Goal: Task Accomplishment & Management: Complete application form

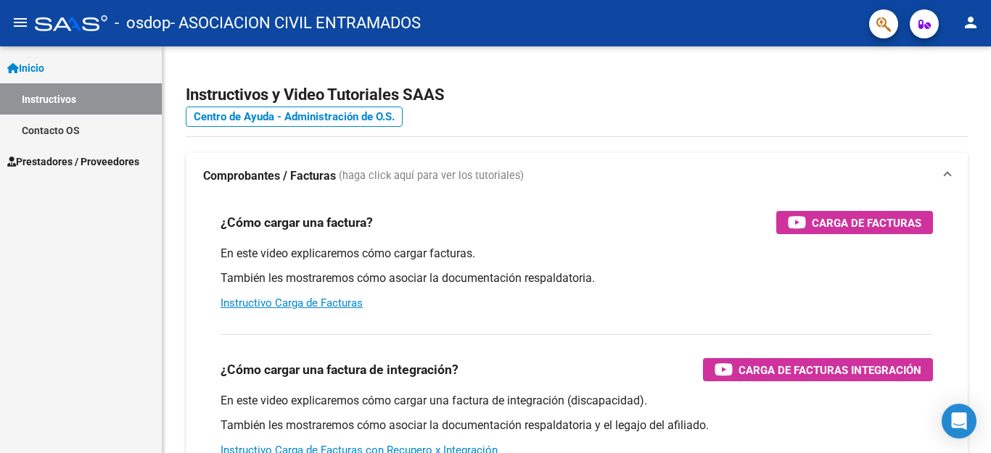
click at [90, 159] on span "Prestadores / Proveedores" at bounding box center [73, 162] width 132 height 16
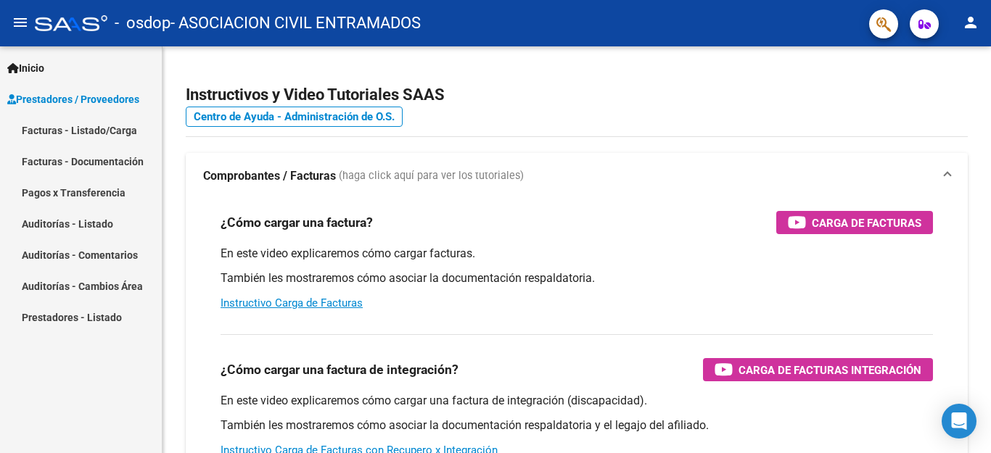
click at [78, 381] on div "Inicio Instructivos Contacto OS Prestadores / Proveedores Facturas - Listado/Ca…" at bounding box center [81, 249] width 162 height 407
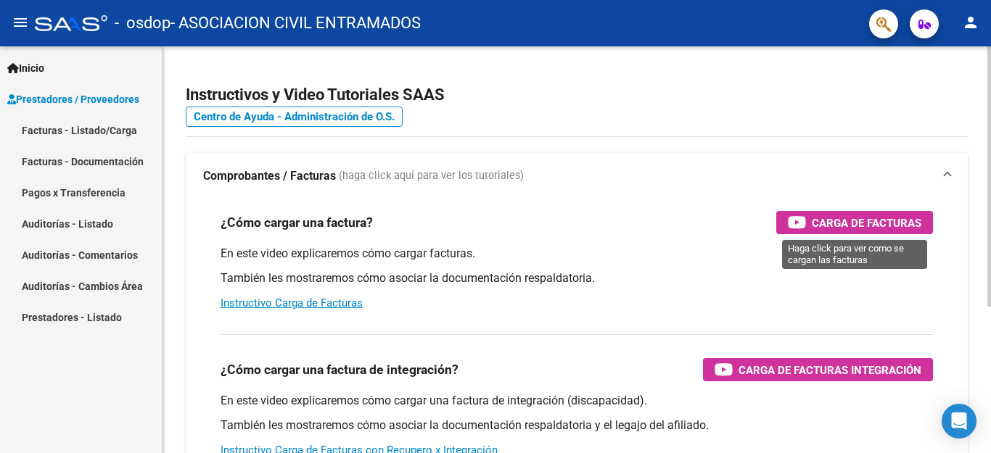
click at [851, 222] on span "Carga de Facturas" at bounding box center [867, 223] width 110 height 18
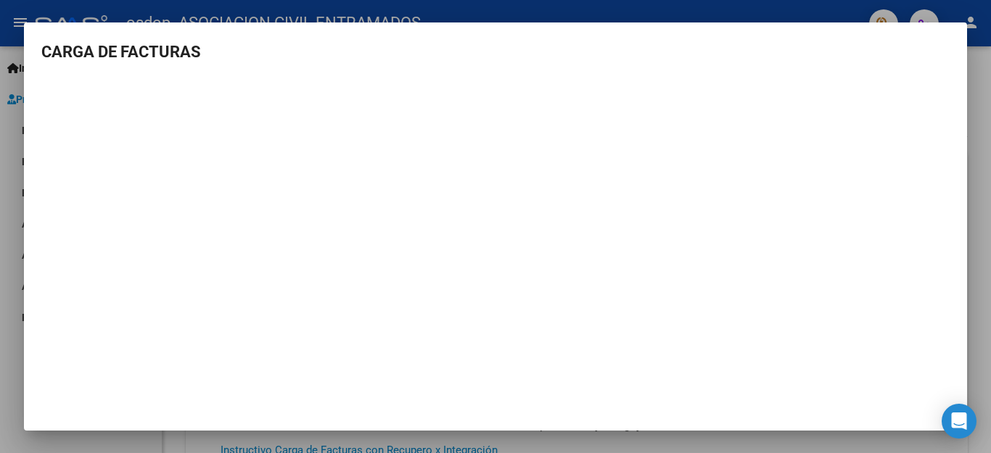
click at [964, 13] on div at bounding box center [495, 226] width 991 height 453
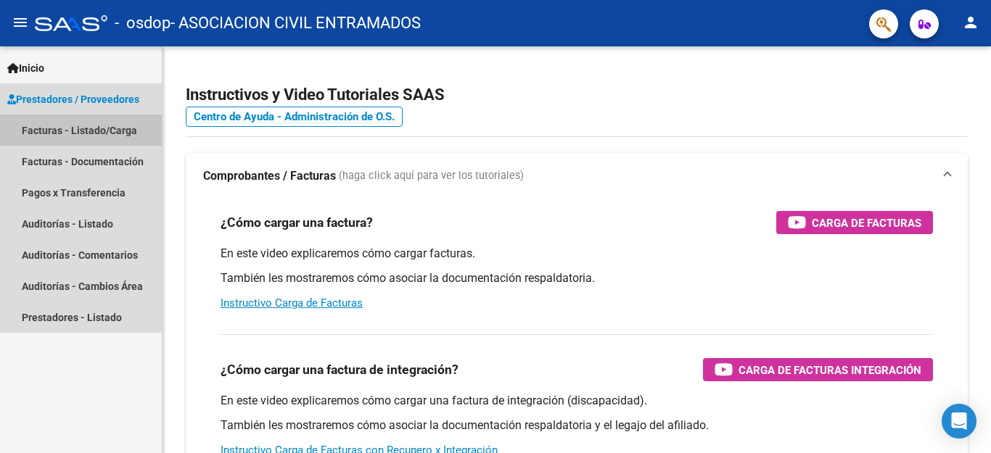
click at [49, 128] on link "Facturas - Listado/Carga" at bounding box center [81, 130] width 162 height 31
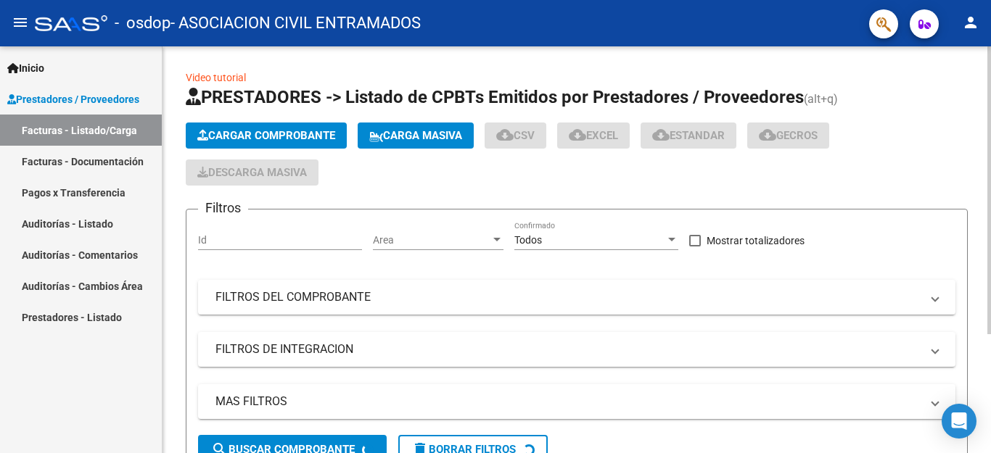
click at [256, 136] on span "Cargar Comprobante" at bounding box center [266, 135] width 138 height 13
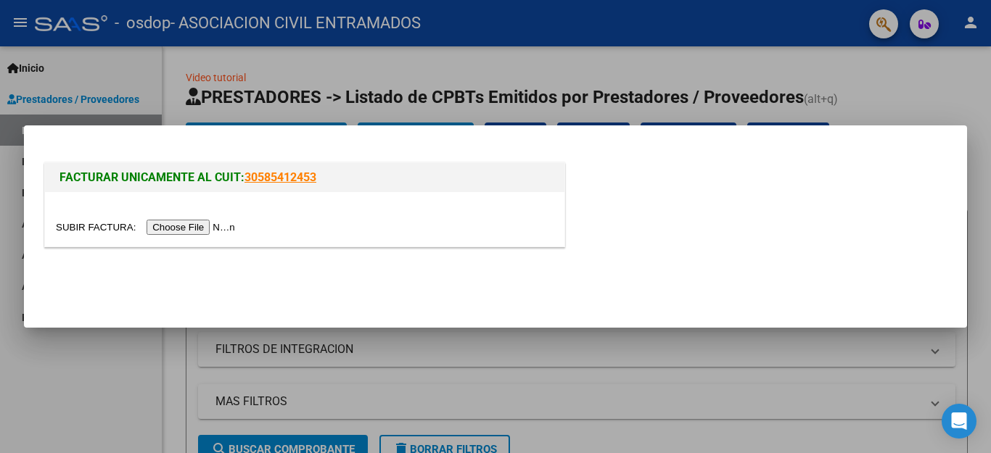
click at [222, 226] on input "file" at bounding box center [148, 227] width 184 height 15
click at [205, 228] on input "file" at bounding box center [148, 227] width 184 height 15
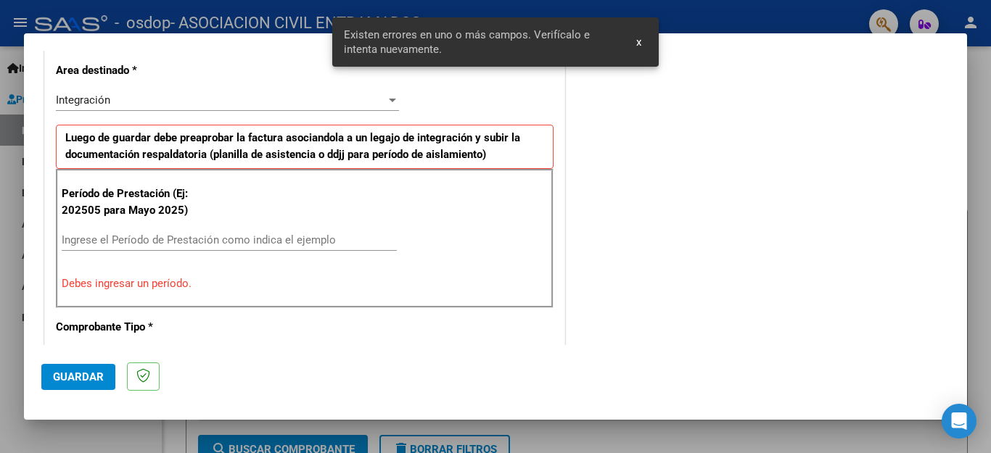
scroll to position [358, 0]
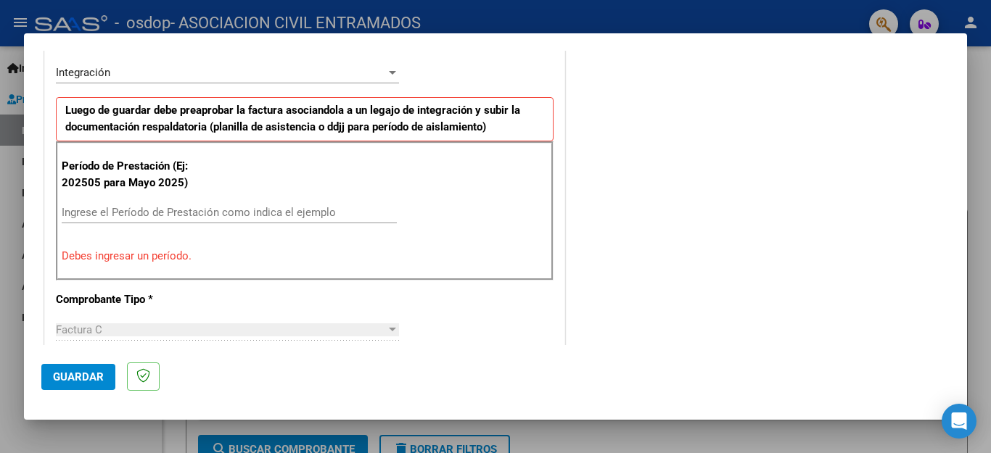
click at [168, 213] on input "Ingrese el Período de Prestación como indica el ejemplo" at bounding box center [229, 212] width 335 height 13
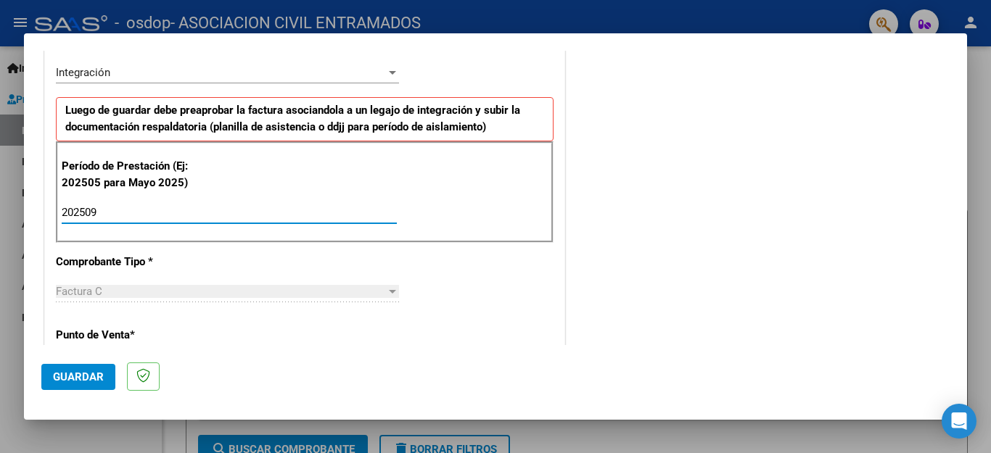
type input "202509"
click at [231, 293] on div "Factura C" at bounding box center [221, 291] width 330 height 13
click at [94, 375] on span "Guardar" at bounding box center [78, 377] width 51 height 13
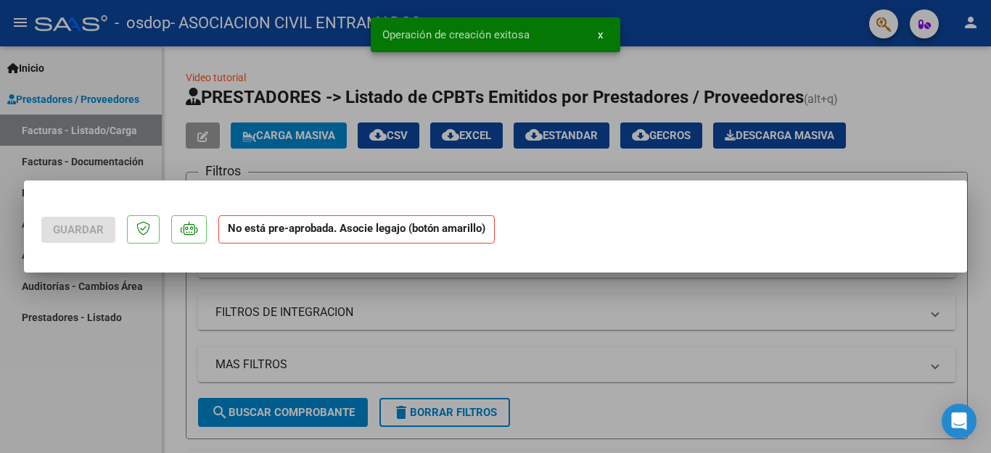
scroll to position [0, 0]
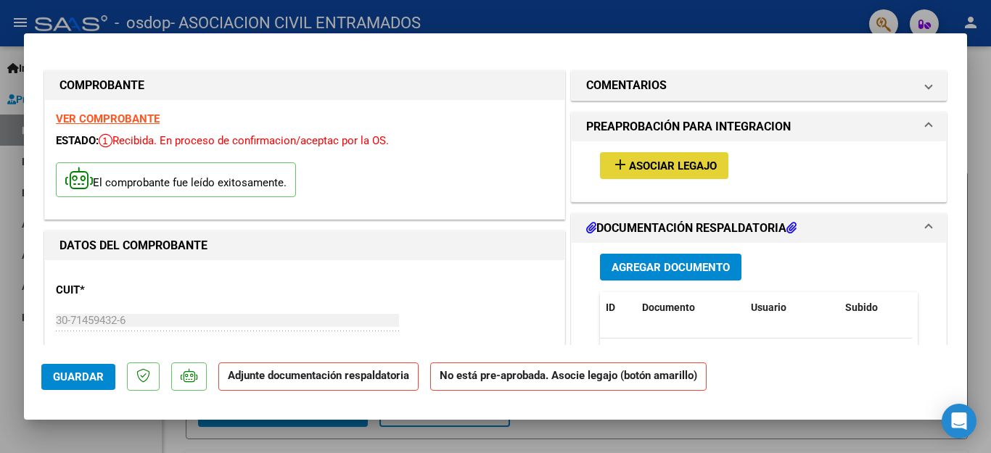
click at [691, 164] on span "Asociar Legajo" at bounding box center [673, 166] width 88 height 13
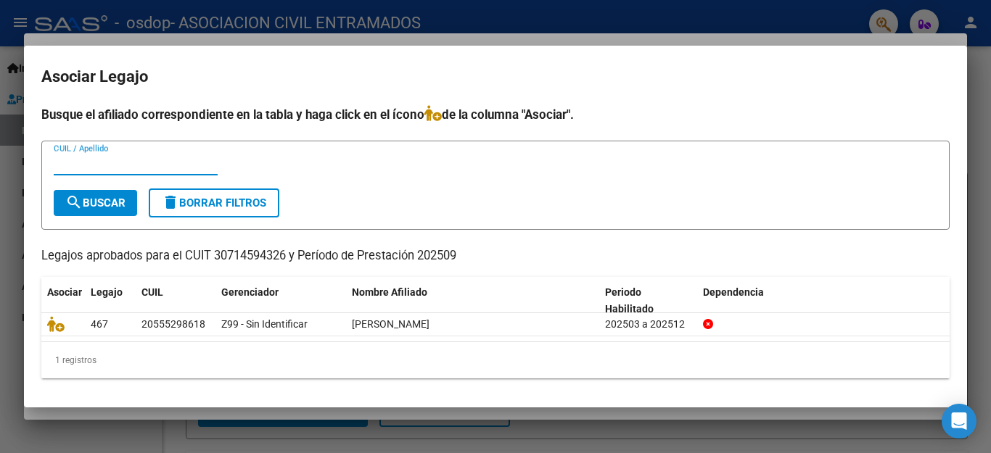
click at [140, 159] on input "CUIL / Apellido" at bounding box center [136, 163] width 164 height 13
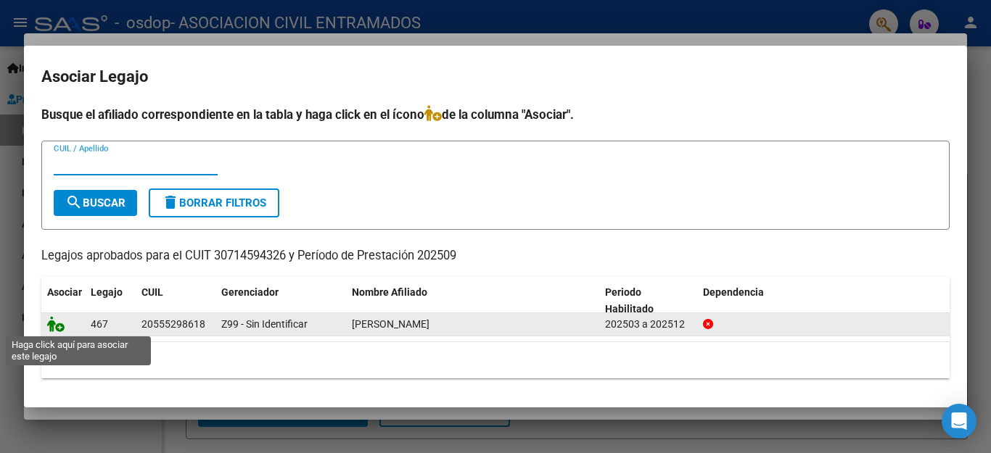
click at [59, 329] on icon at bounding box center [55, 324] width 17 height 16
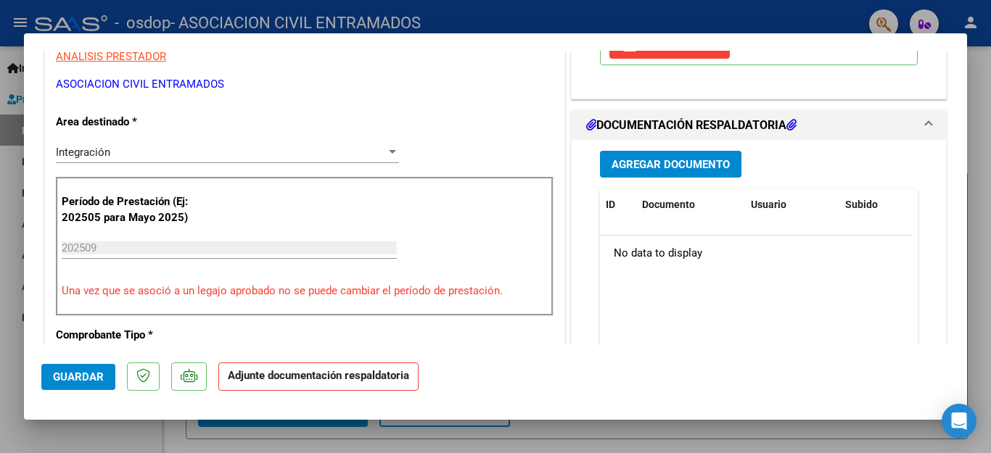
scroll to position [313, 0]
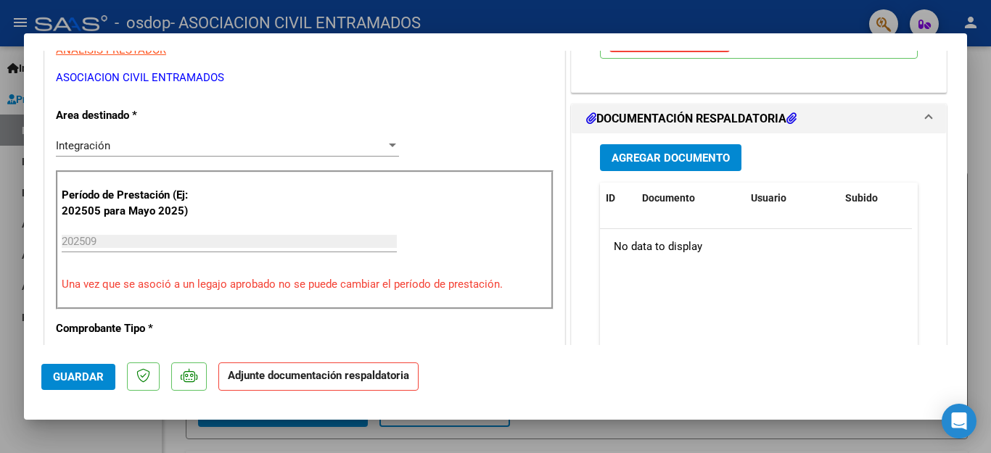
click at [619, 160] on span "Agregar Documento" at bounding box center [670, 158] width 118 height 13
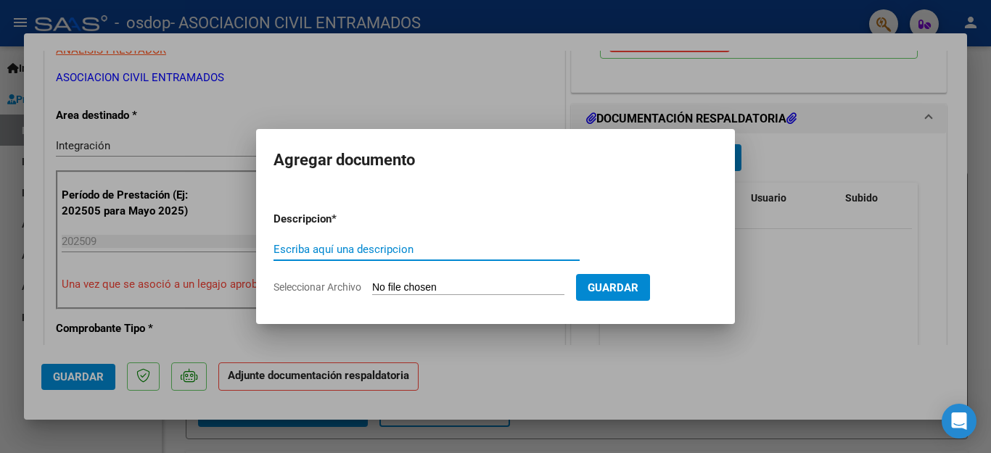
click at [347, 289] on span "Seleccionar Archivo" at bounding box center [317, 287] width 88 height 12
click at [372, 289] on input "Seleccionar Archivo" at bounding box center [468, 288] width 192 height 14
type input "C:\fakepath\ASISTENCIA OSDOP LEON.jpg"
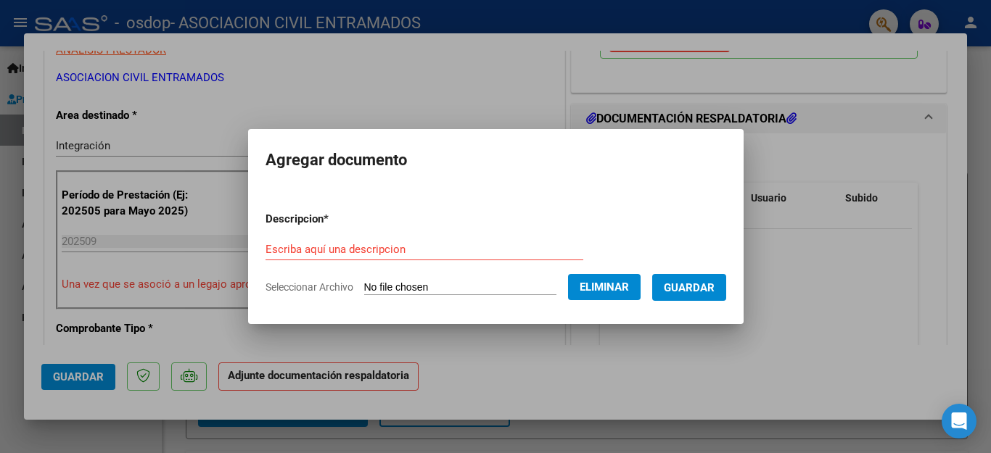
click at [337, 285] on span "Seleccionar Archivo" at bounding box center [309, 287] width 88 height 12
click at [329, 287] on span "Seleccionar Archivo" at bounding box center [309, 287] width 88 height 12
click at [324, 291] on span "Seleccionar Archivo" at bounding box center [309, 287] width 88 height 12
click at [585, 285] on span "Eliminar" at bounding box center [604, 287] width 49 height 13
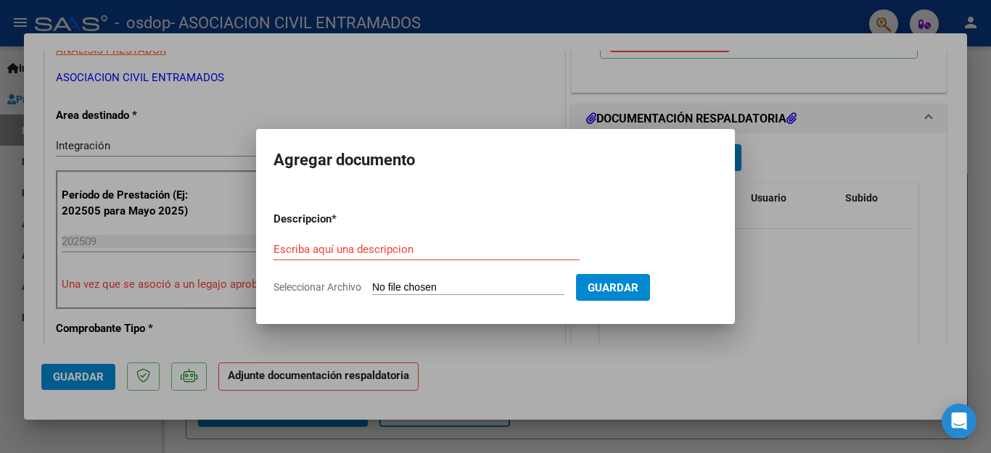
click at [336, 291] on span "Seleccionar Archivo" at bounding box center [317, 287] width 88 height 12
click at [372, 291] on input "Seleccionar Archivo" at bounding box center [468, 288] width 192 height 14
click at [347, 286] on span "Seleccionar Archivo" at bounding box center [317, 287] width 88 height 12
click at [372, 286] on input "Seleccionar Archivo" at bounding box center [468, 288] width 192 height 14
type input "C:\fakepath\ASISTENCIA OSDOP LEON.jpg"
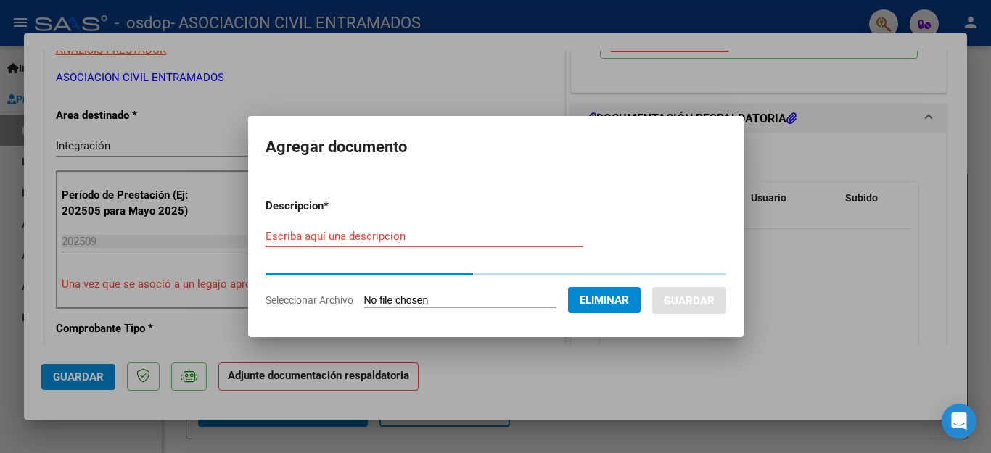
click at [431, 239] on input "Escriba aquí una descripcion" at bounding box center [424, 236] width 318 height 13
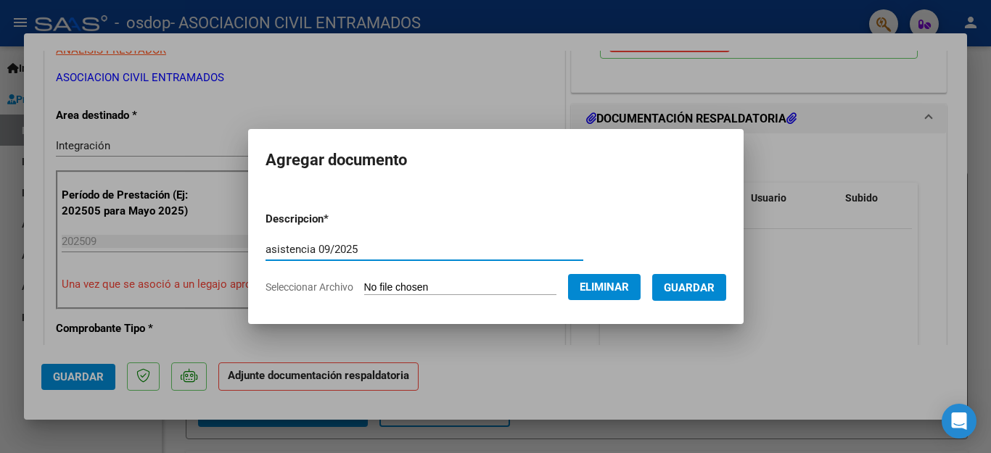
type input "asistencia 09/2025"
click at [677, 281] on span "Guardar" at bounding box center [689, 287] width 51 height 13
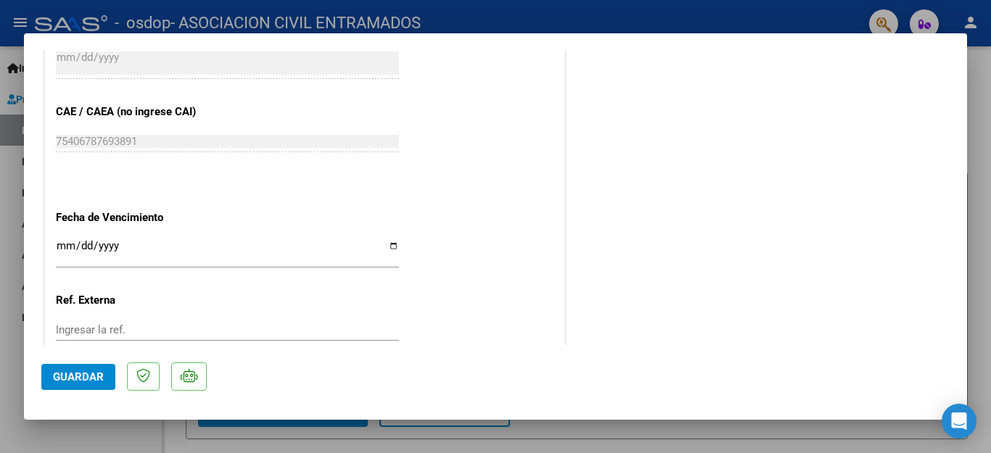
scroll to position [920, 0]
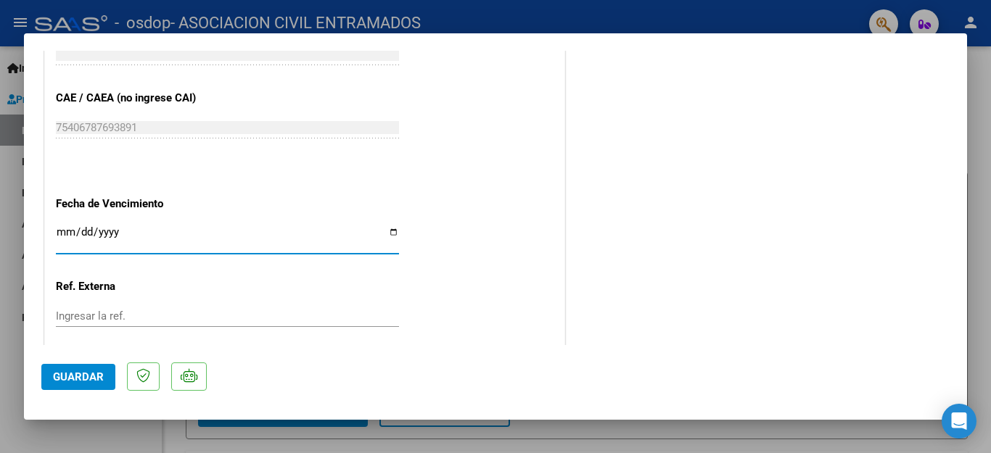
click at [58, 226] on input "Ingresar la fecha" at bounding box center [227, 237] width 343 height 23
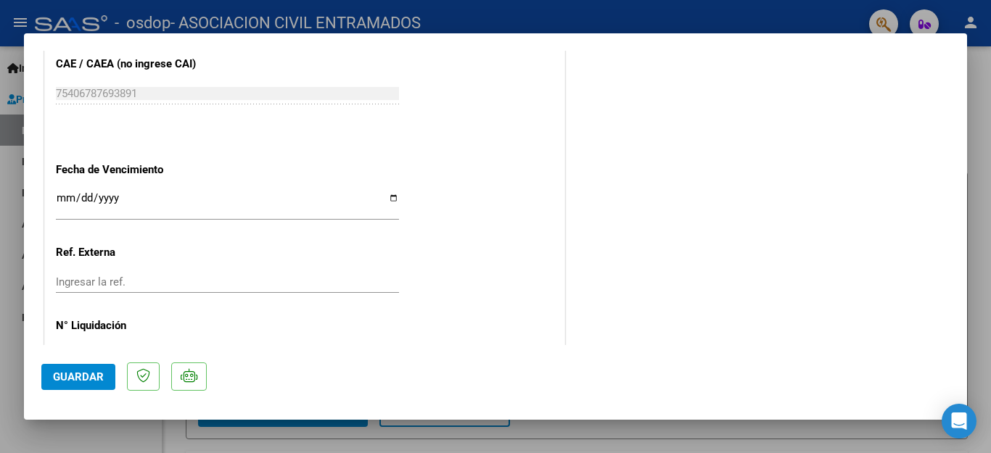
scroll to position [986, 0]
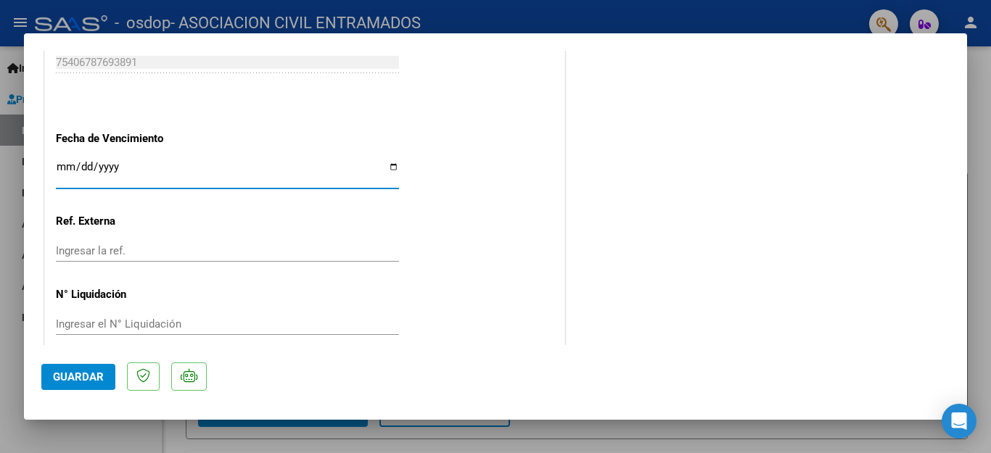
click at [390, 161] on input "Ingresar la fecha" at bounding box center [227, 172] width 343 height 23
click at [88, 161] on input "Ingresar la fecha" at bounding box center [227, 172] width 343 height 23
click at [60, 161] on input "Ingresar la fecha" at bounding box center [227, 172] width 343 height 23
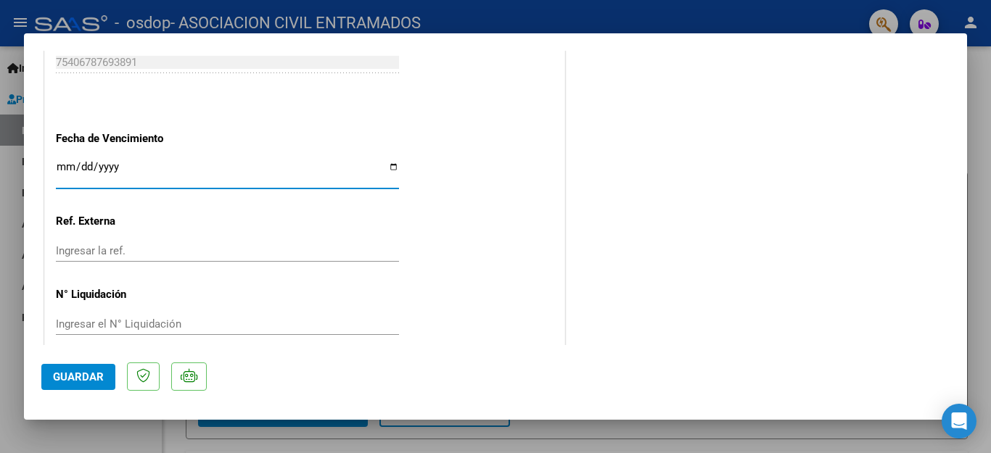
drag, startPoint x: 63, startPoint y: 157, endPoint x: 141, endPoint y: 142, distance: 79.8
click at [176, 161] on input "Ingresar la fecha" at bounding box center [227, 172] width 343 height 23
click at [123, 162] on input "Ingresar la fecha" at bounding box center [227, 172] width 343 height 23
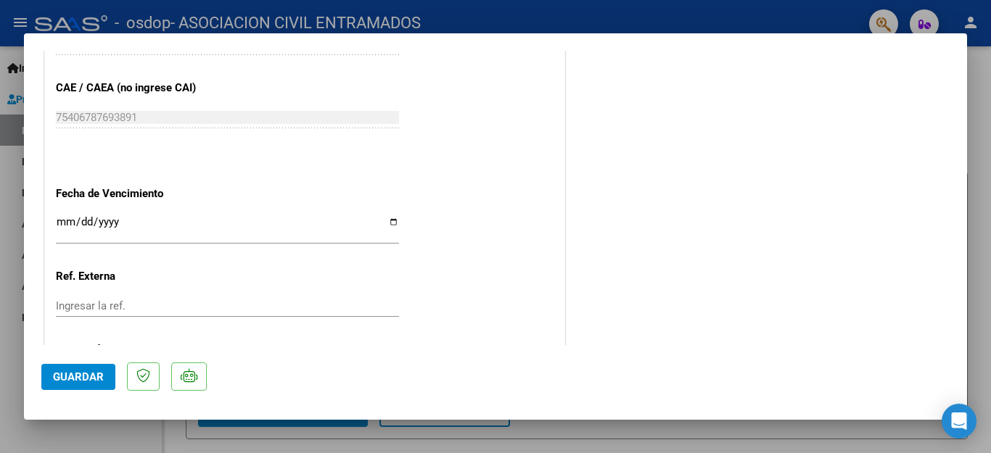
scroll to position [941, 0]
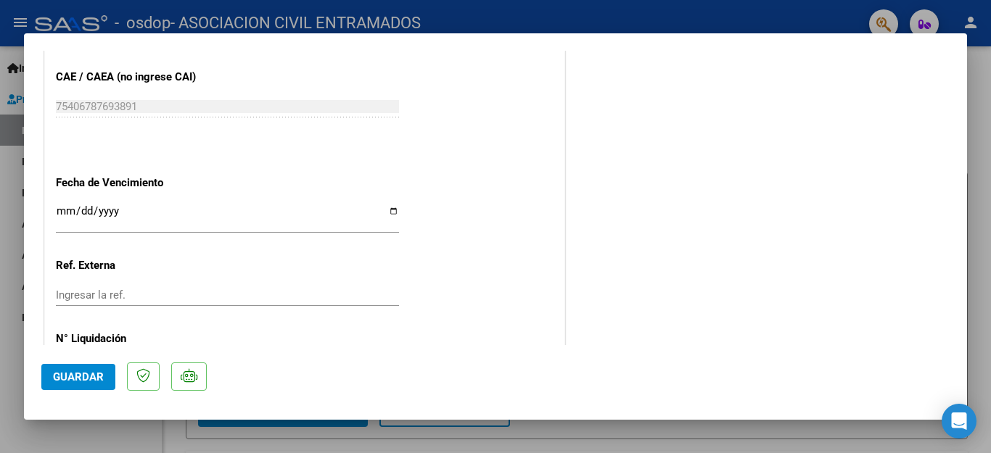
click at [131, 202] on div "Ingresar la fecha" at bounding box center [227, 217] width 343 height 31
click at [124, 205] on input "Ingresar la fecha" at bounding box center [227, 216] width 343 height 23
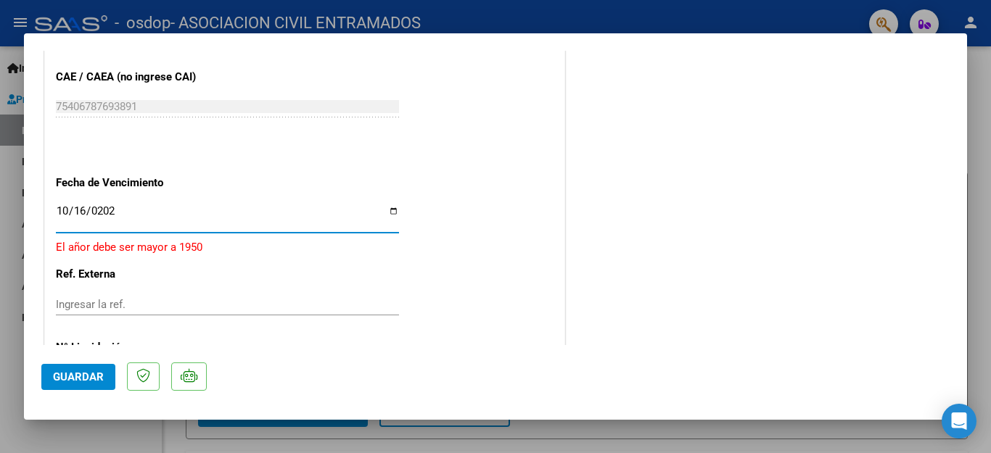
type input "2025-10-16"
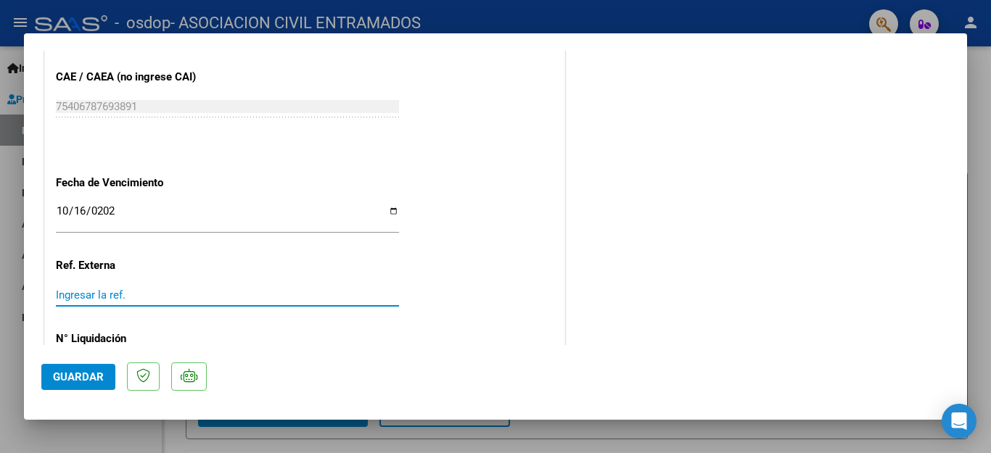
click at [166, 289] on input "Ingresar la ref." at bounding box center [227, 295] width 343 height 13
click at [77, 377] on span "Guardar" at bounding box center [78, 377] width 51 height 13
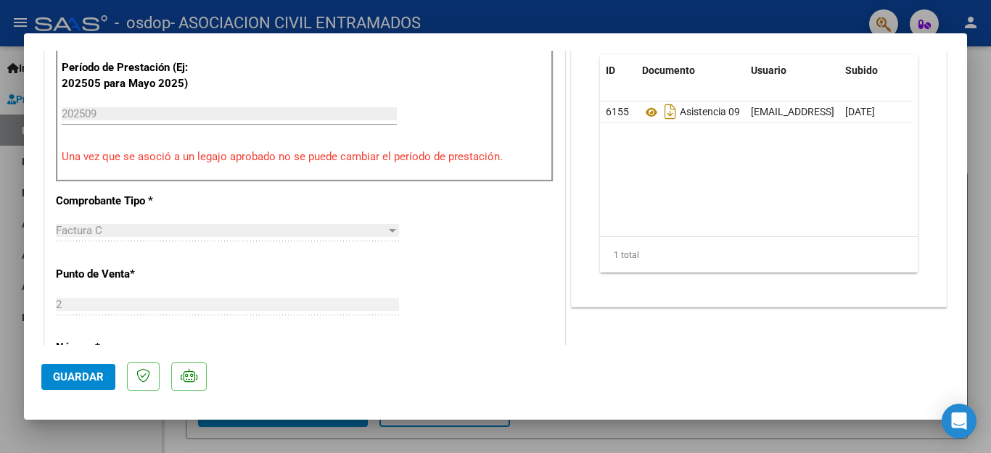
scroll to position [986, 0]
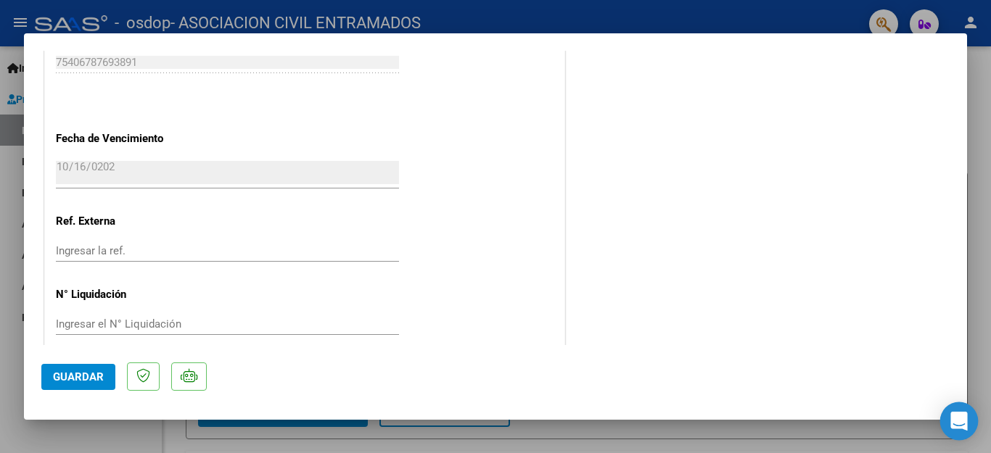
click at [961, 417] on icon "Open Intercom Messenger" at bounding box center [958, 421] width 17 height 19
click at [988, 133] on div at bounding box center [495, 226] width 991 height 453
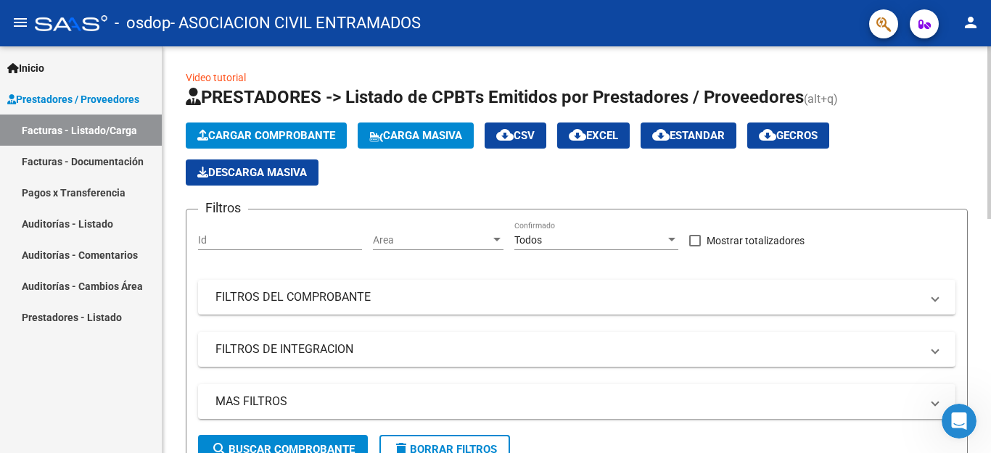
click at [310, 131] on span "Cargar Comprobante" at bounding box center [266, 135] width 138 height 13
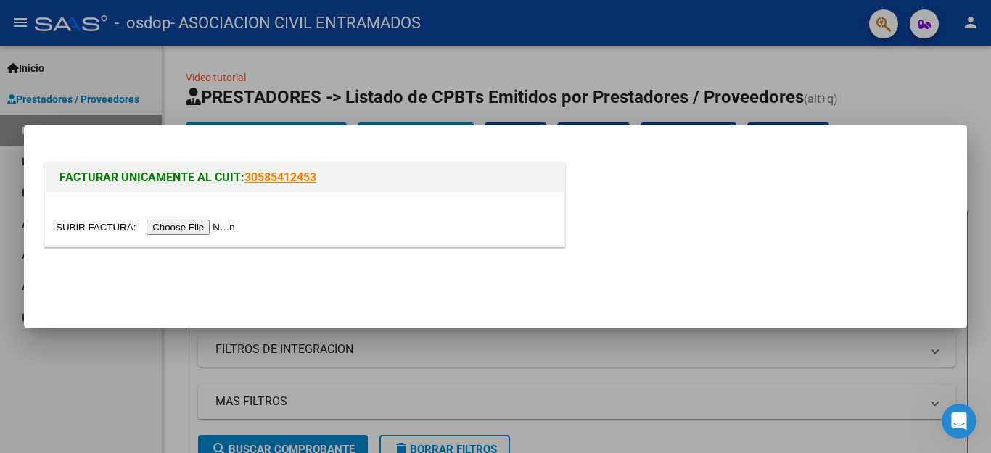
click at [882, 73] on div at bounding box center [495, 226] width 991 height 453
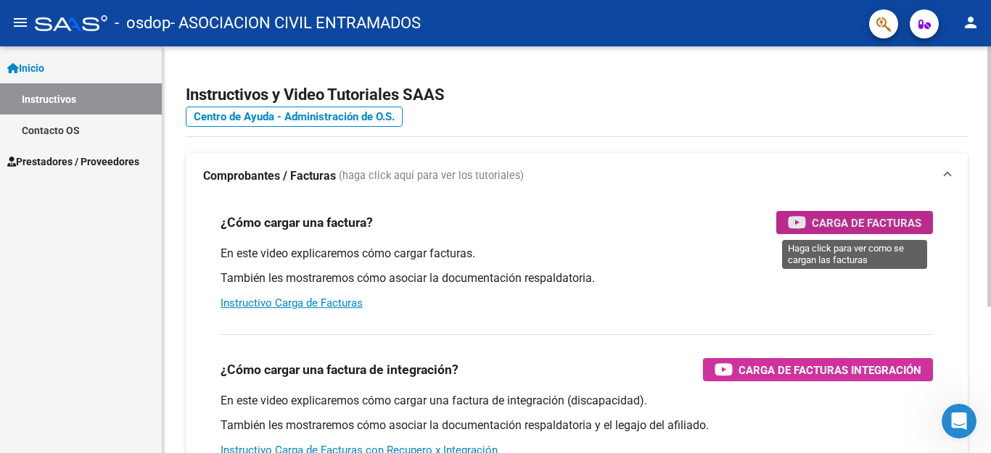
click at [832, 223] on span "Carga de Facturas" at bounding box center [867, 223] width 110 height 18
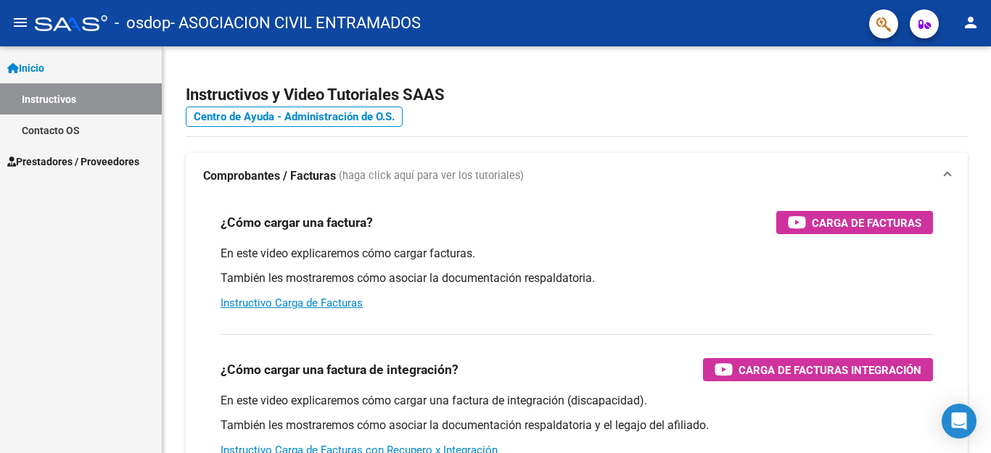
click at [115, 159] on span "Prestadores / Proveedores" at bounding box center [73, 162] width 132 height 16
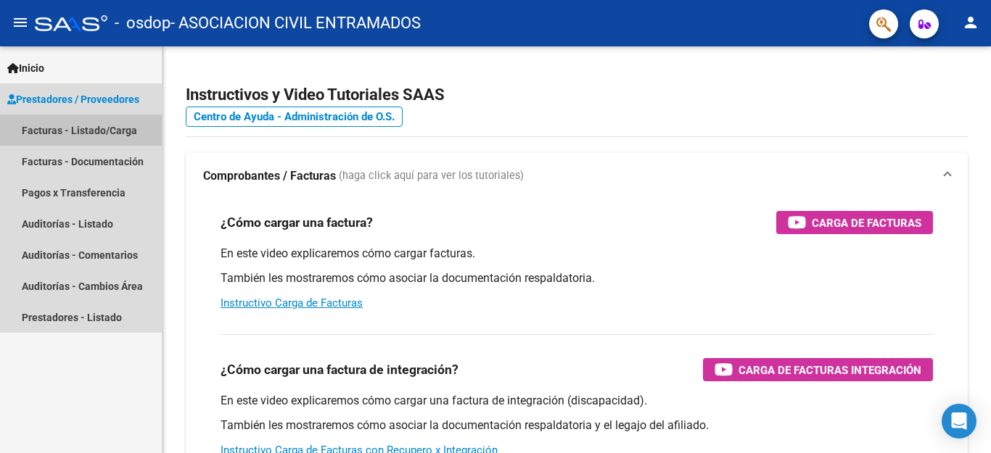
click at [107, 131] on link "Facturas - Listado/Carga" at bounding box center [81, 130] width 162 height 31
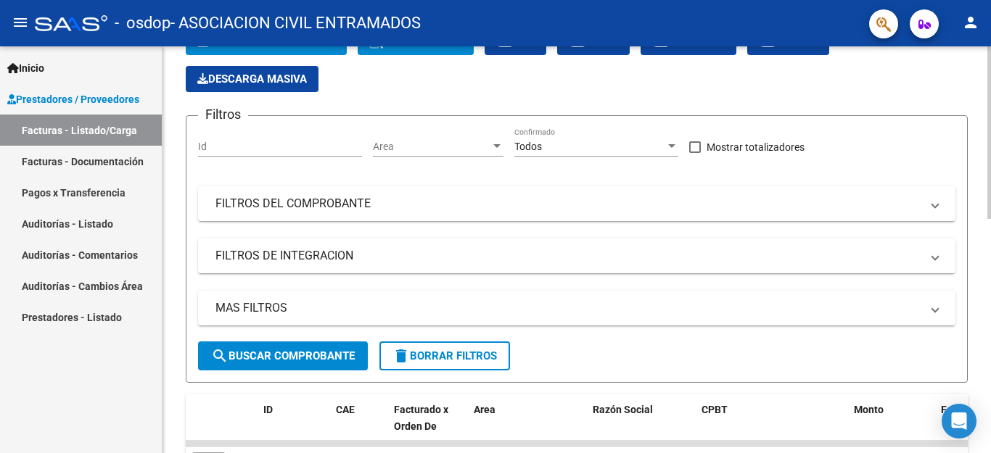
scroll to position [112, 0]
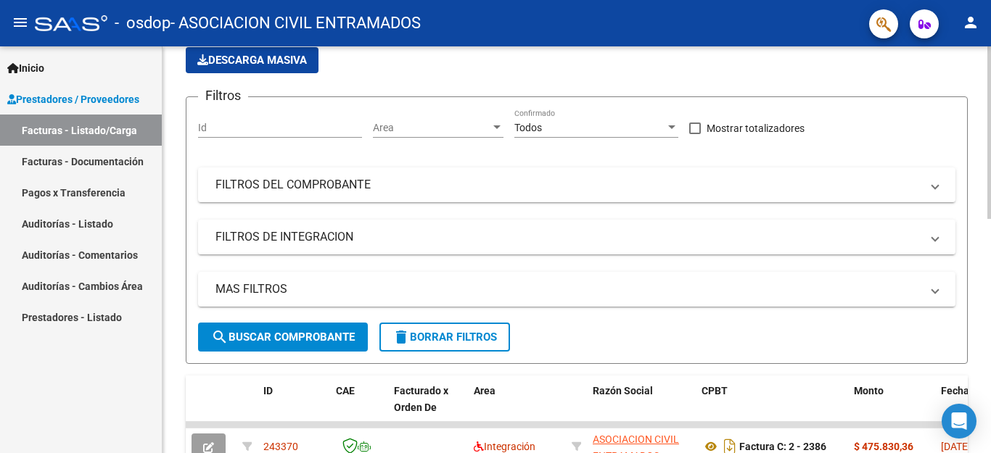
click at [990, 219] on div at bounding box center [989, 132] width 4 height 173
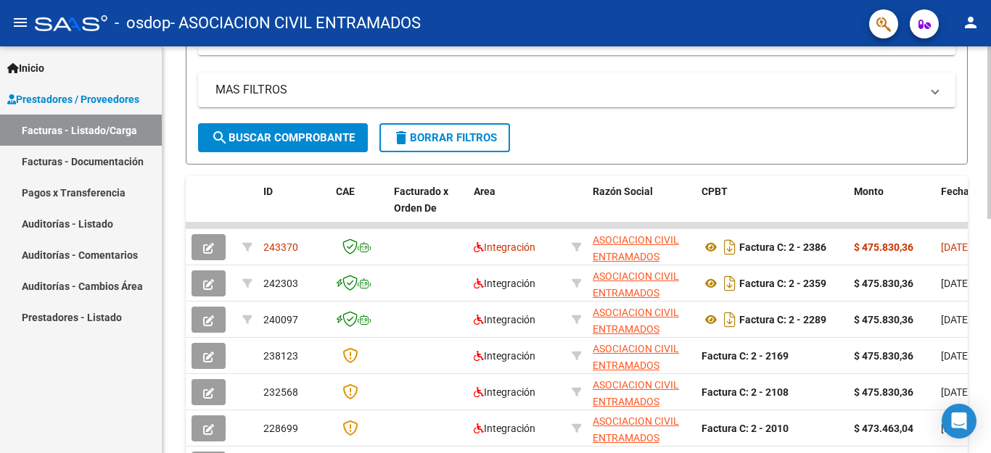
scroll to position [324, 0]
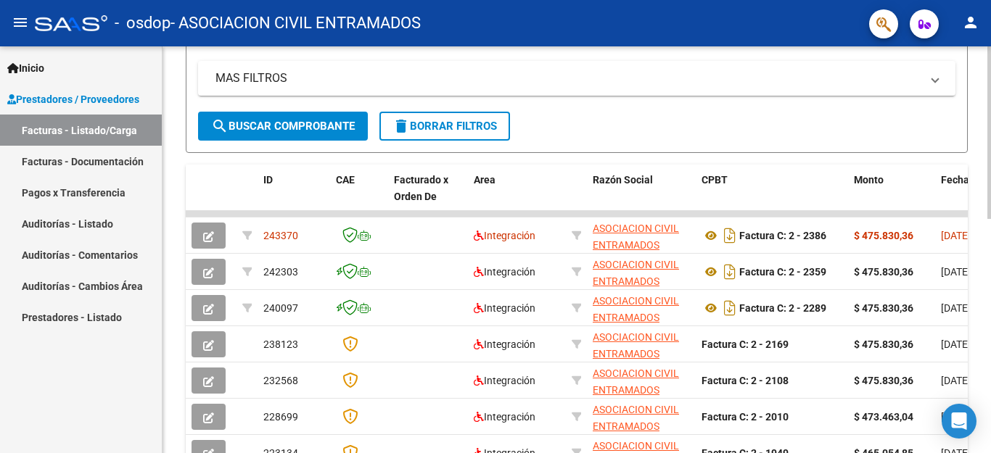
click at [990, 219] on div at bounding box center [989, 132] width 4 height 173
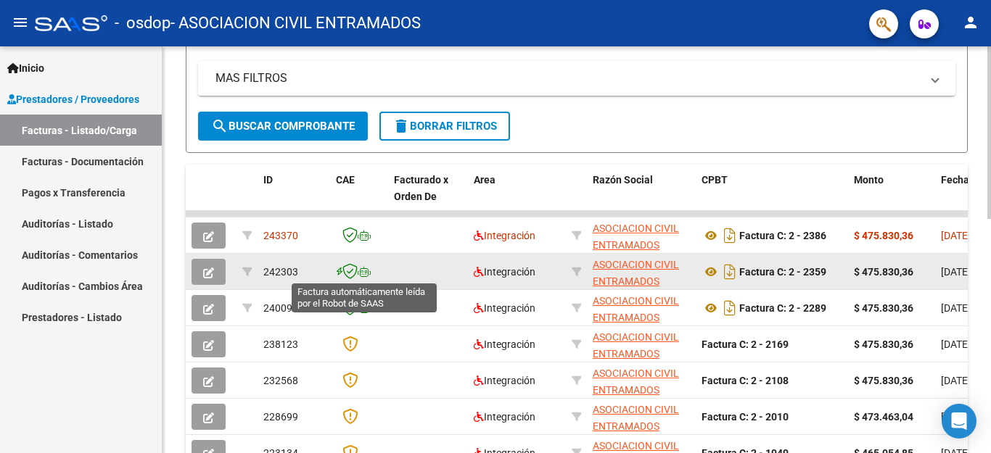
click at [362, 274] on icon at bounding box center [364, 272] width 13 height 10
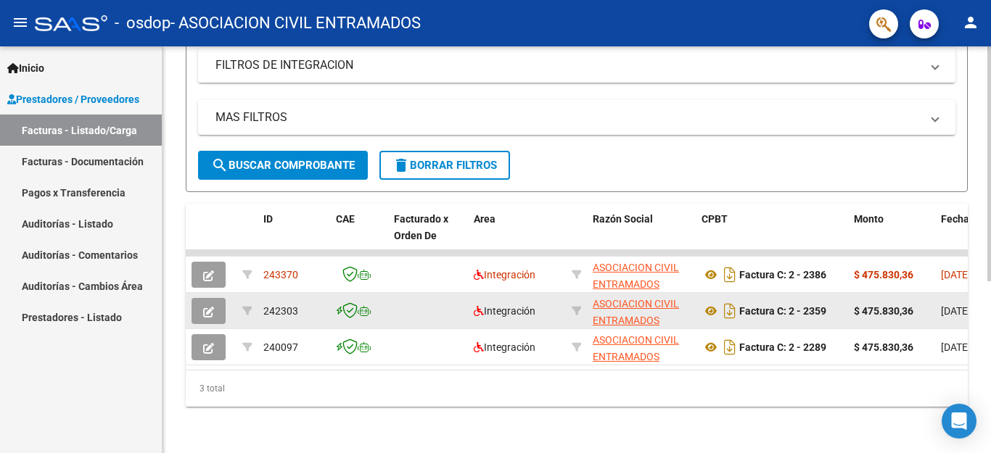
scroll to position [297, 0]
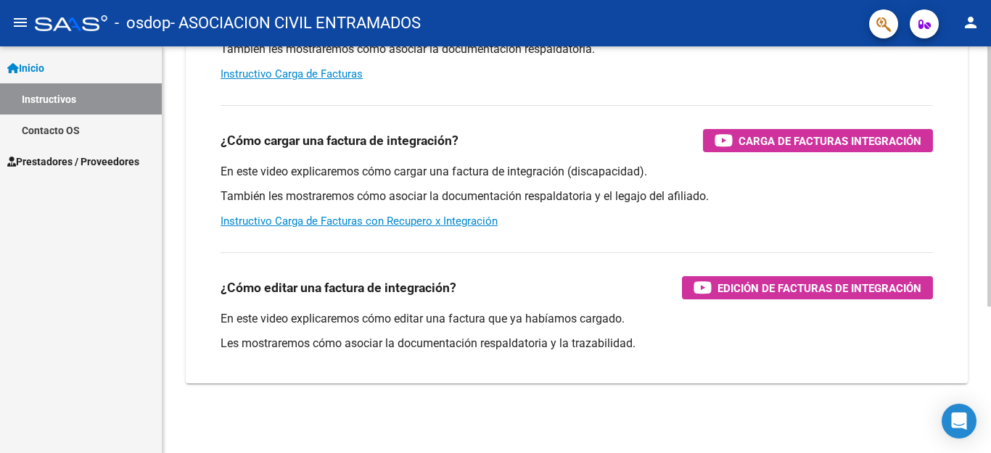
scroll to position [229, 0]
click at [110, 163] on span "Prestadores / Proveedores" at bounding box center [73, 162] width 132 height 16
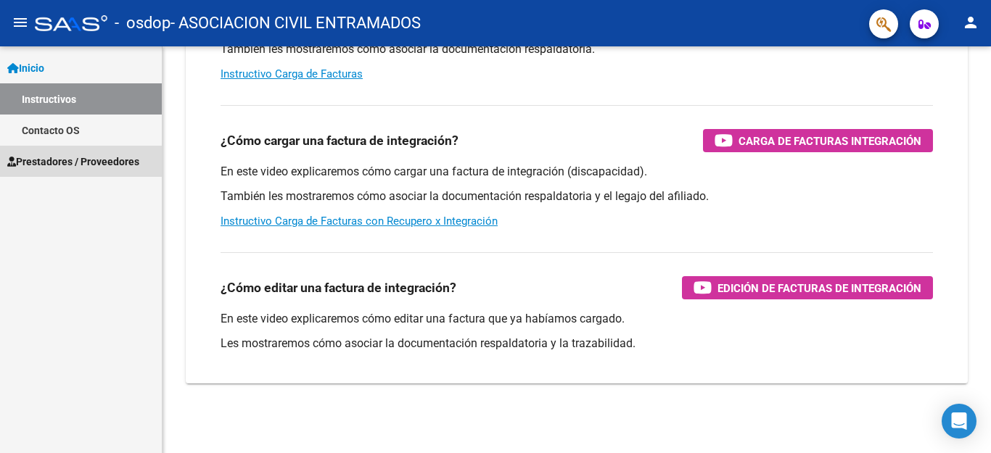
click at [105, 162] on span "Prestadores / Proveedores" at bounding box center [73, 162] width 132 height 16
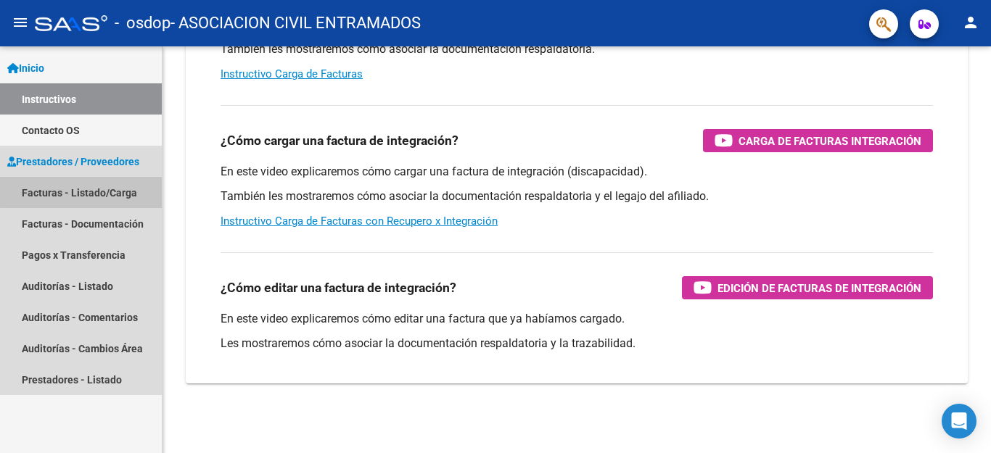
click at [99, 191] on link "Facturas - Listado/Carga" at bounding box center [81, 192] width 162 height 31
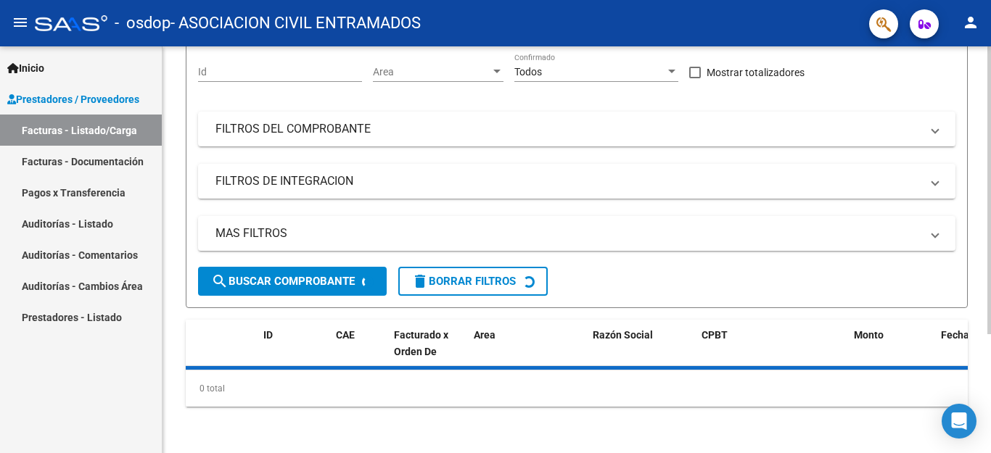
scroll to position [168, 0]
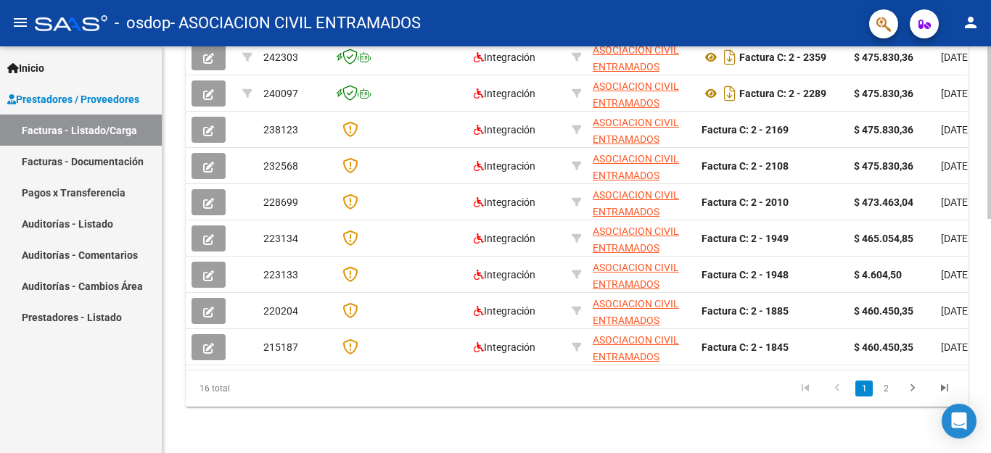
click at [990, 267] on div at bounding box center [989, 249] width 4 height 407
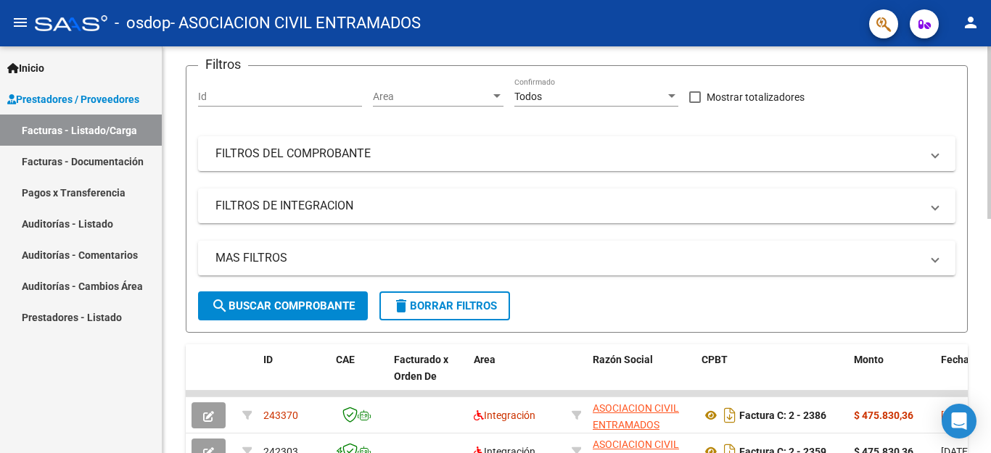
click at [990, 271] on div at bounding box center [989, 249] width 4 height 407
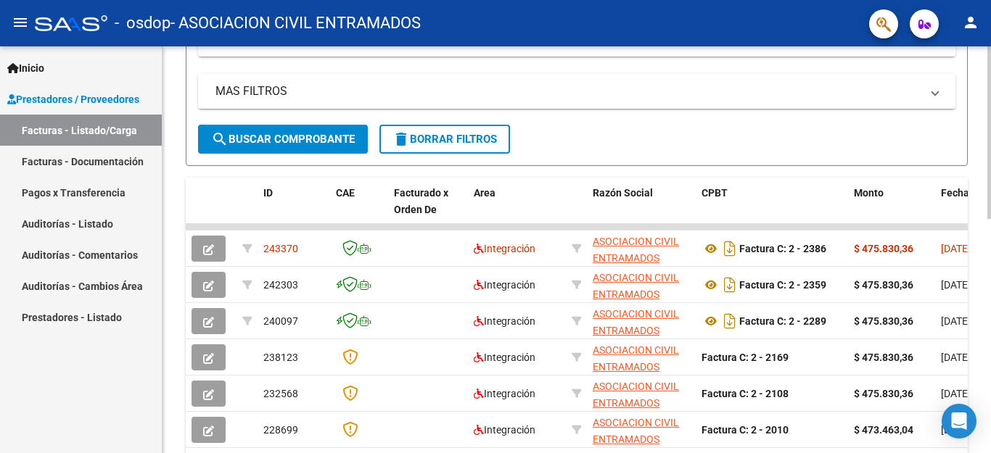
scroll to position [316, 0]
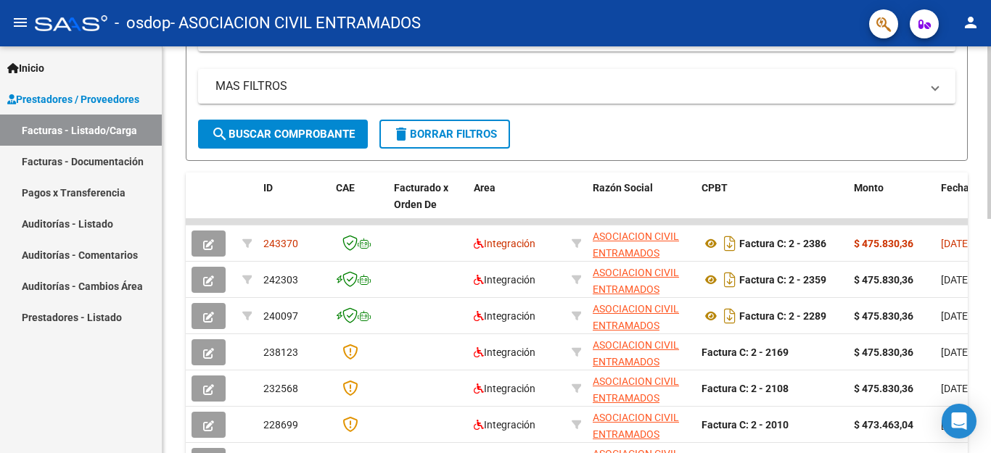
click at [990, 219] on div at bounding box center [989, 132] width 4 height 173
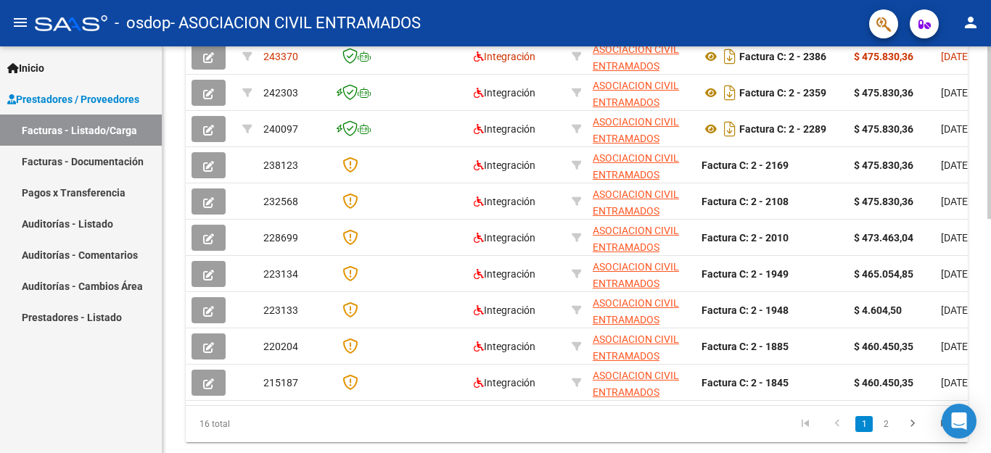
scroll to position [501, 0]
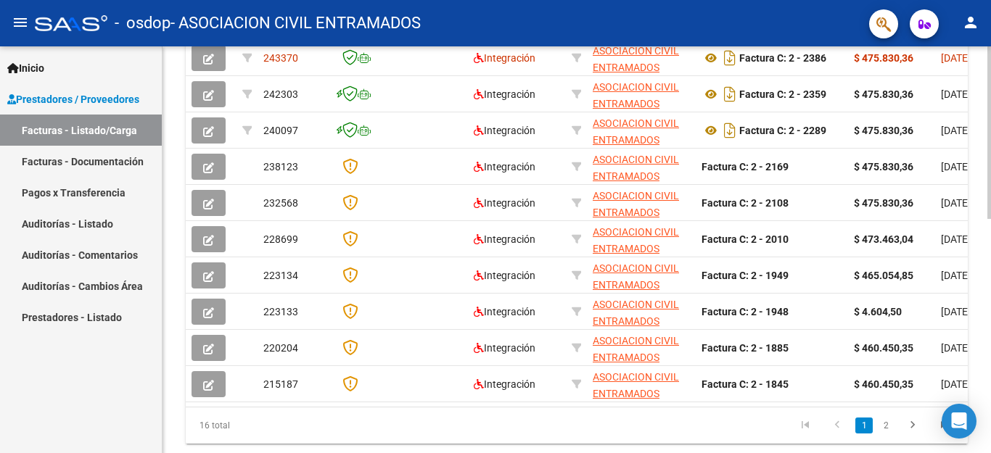
click at [986, 340] on div "Video tutorial PRESTADORES -> Listado de CPBTs Emitidos por Prestadores / Prove…" at bounding box center [578, 17] width 832 height 945
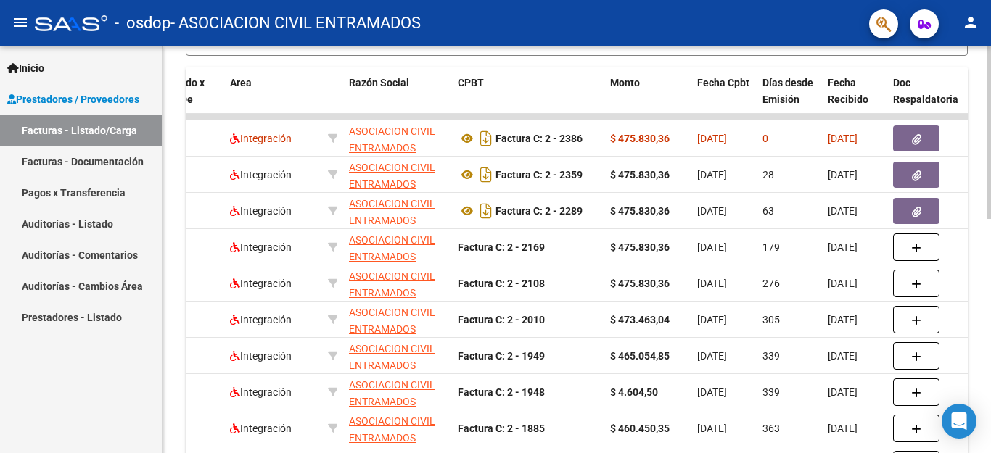
scroll to position [416, 0]
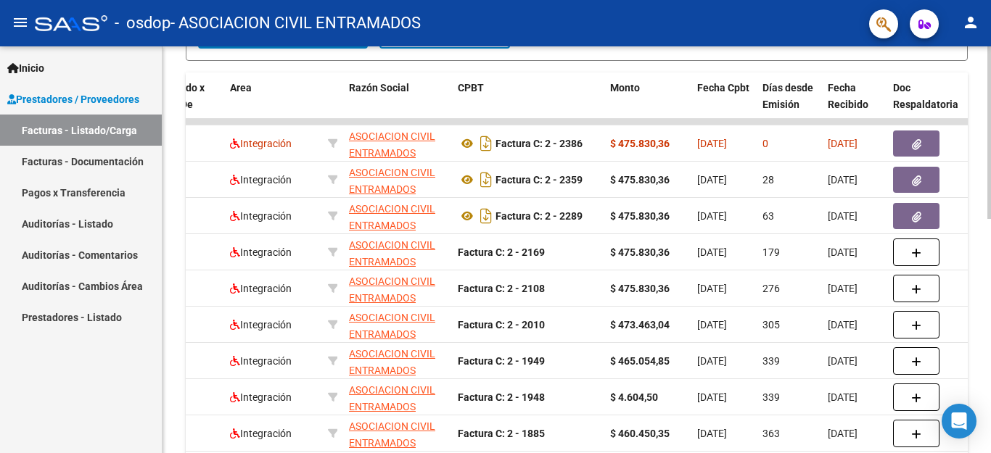
click at [990, 219] on div at bounding box center [989, 132] width 4 height 173
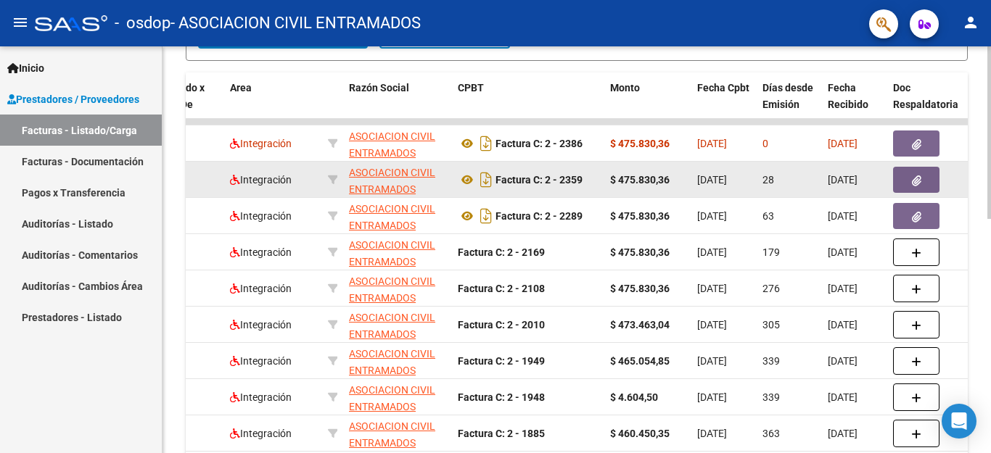
click at [918, 182] on icon "button" at bounding box center [916, 181] width 9 height 11
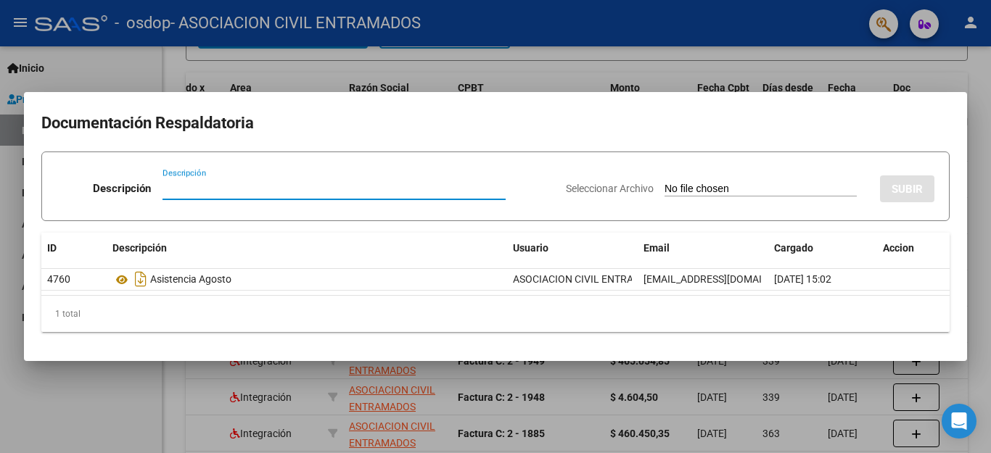
click at [516, 73] on div at bounding box center [495, 226] width 991 height 453
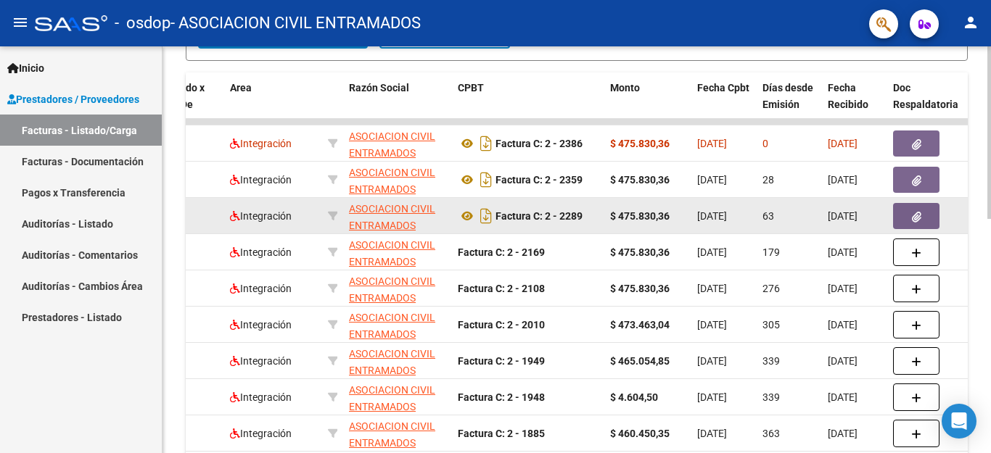
click at [917, 219] on icon "button" at bounding box center [916, 217] width 9 height 11
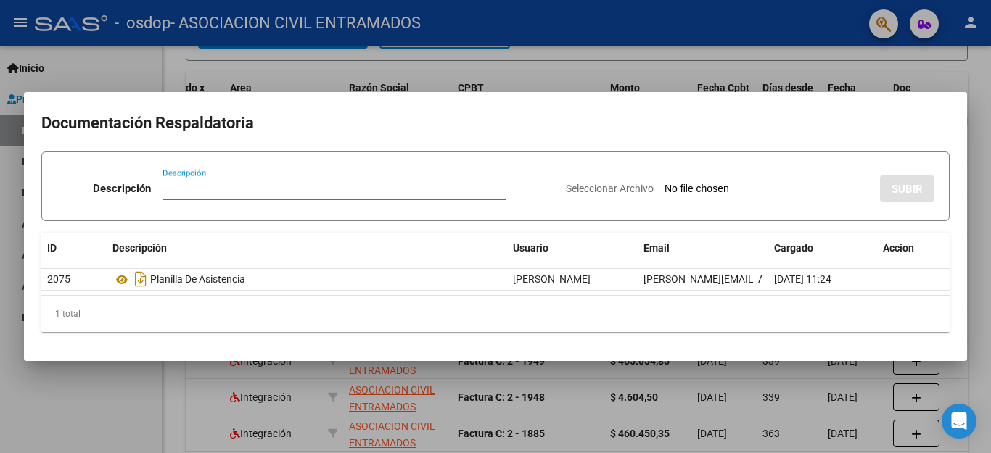
click at [568, 67] on div at bounding box center [495, 226] width 991 height 453
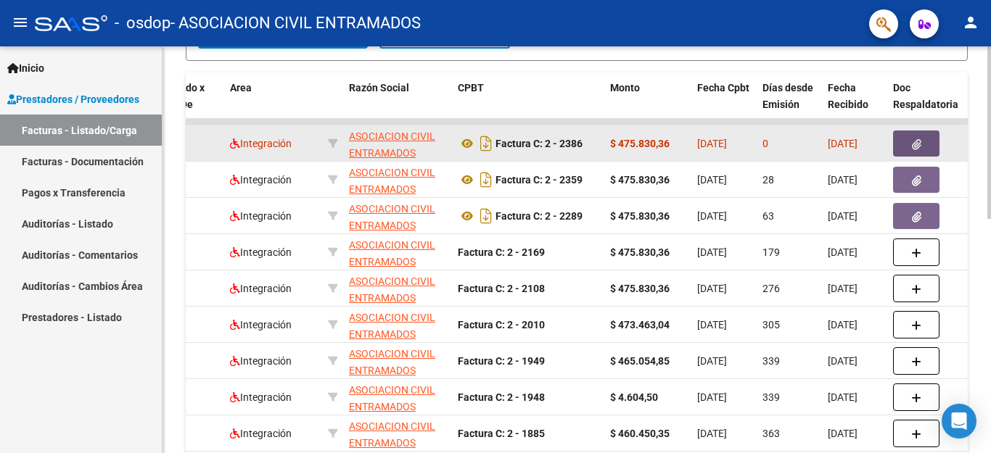
click at [915, 150] on button "button" at bounding box center [916, 144] width 46 height 26
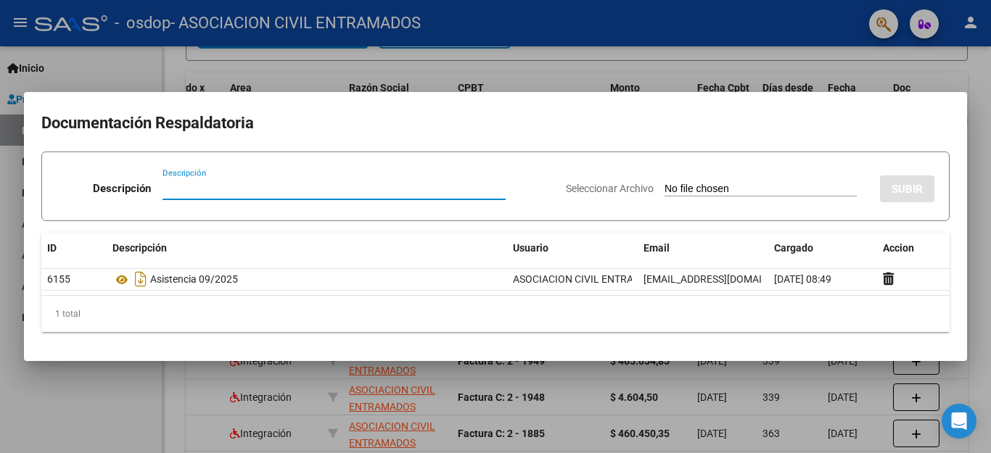
click at [532, 53] on div at bounding box center [495, 226] width 991 height 453
